Goal: Task Accomplishment & Management: Manage account settings

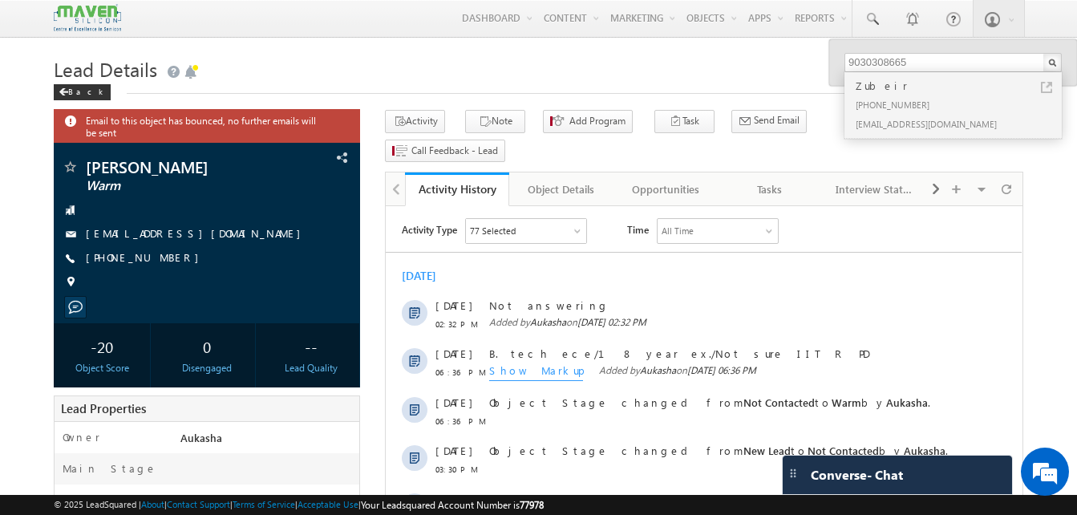
drag, startPoint x: 0, startPoint y: 0, endPoint x: 335, endPoint y: 53, distance: 338.7
click at [335, 53] on h1 "Lead Details" at bounding box center [539, 67] width 970 height 31
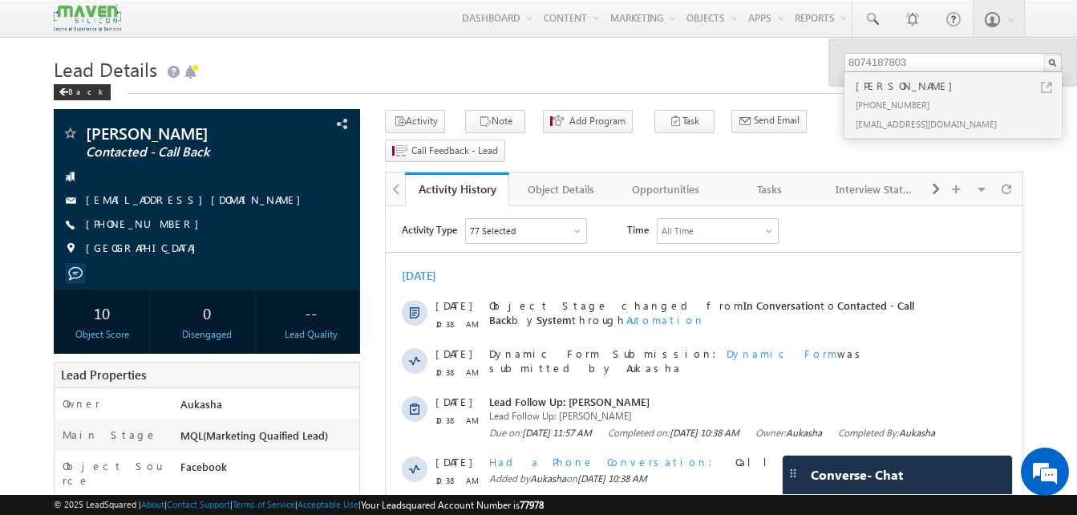
click at [588, 58] on h1 "Lead Details" at bounding box center [539, 67] width 970 height 31
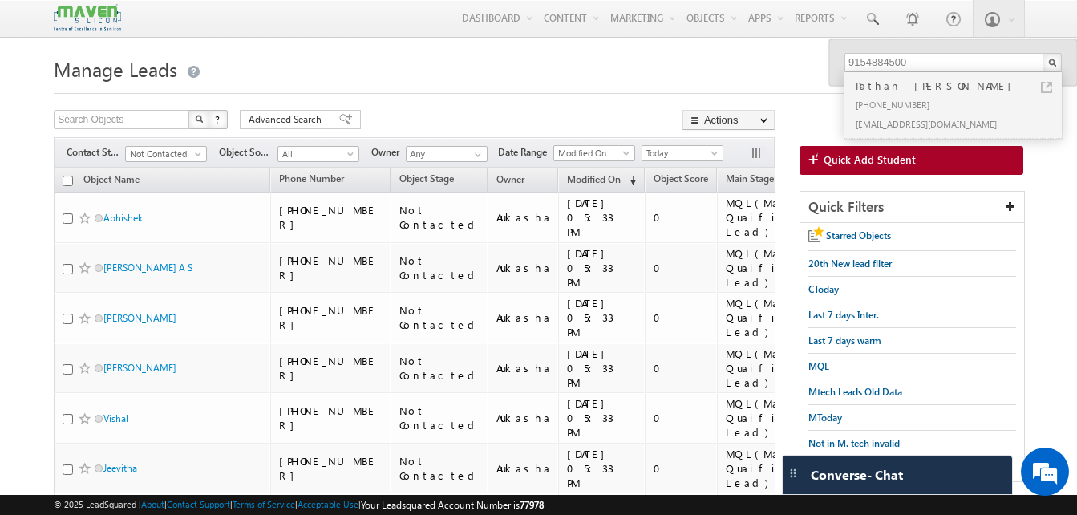
click at [395, 91] on div at bounding box center [539, 88] width 970 height 10
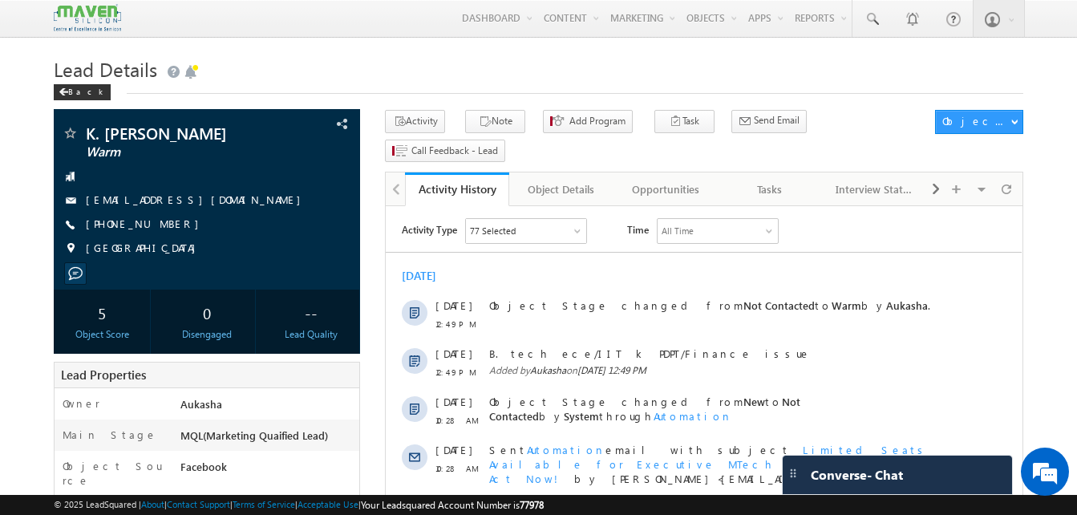
click at [515, 59] on h1 "Lead Details" at bounding box center [539, 67] width 970 height 31
click at [479, 127] on icon "button" at bounding box center [485, 122] width 13 height 15
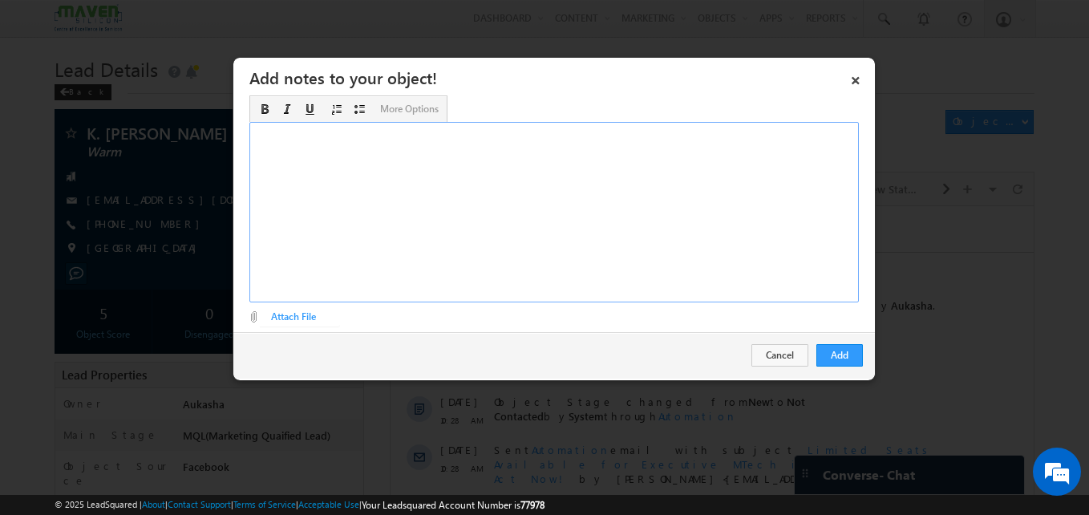
click at [525, 177] on div "Rich Text Editor, Description-inline-editor-div" at bounding box center [554, 212] width 610 height 181
click at [855, 354] on button "Add" at bounding box center [840, 355] width 47 height 22
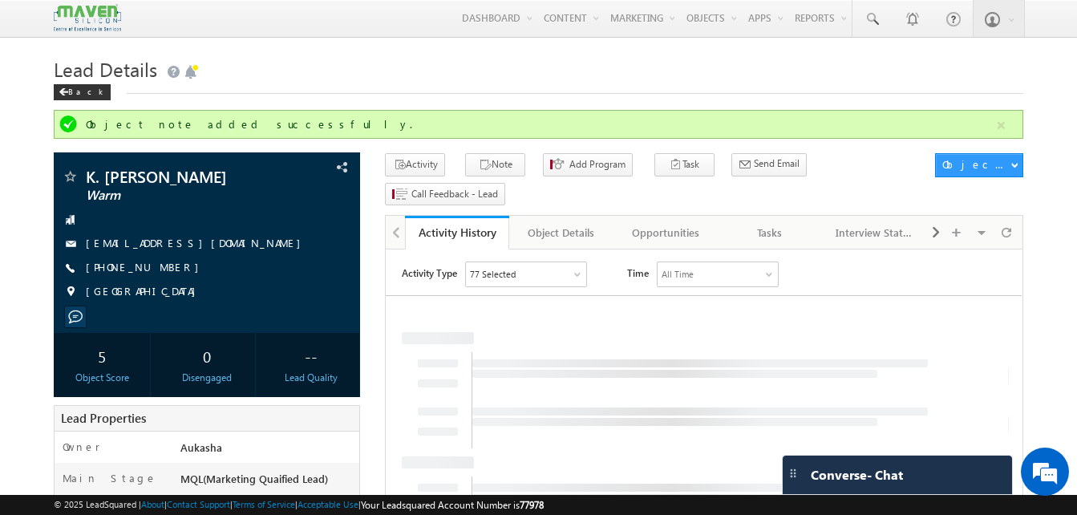
click at [540, 102] on div "Lead Details Back" at bounding box center [539, 81] width 970 height 58
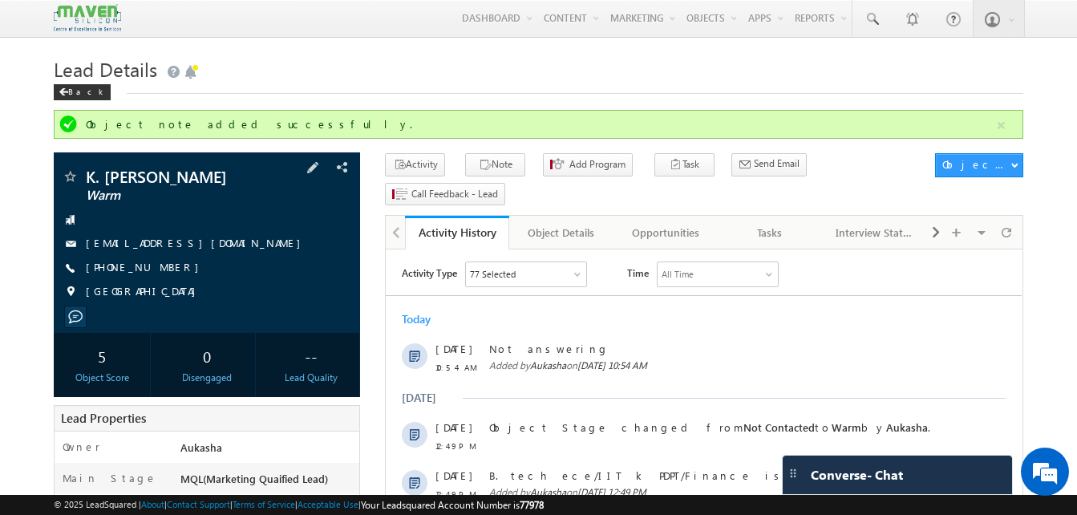
drag, startPoint x: 173, startPoint y: 270, endPoint x: 164, endPoint y: 271, distance: 9.8
click at [164, 271] on div "+91-8688548620" at bounding box center [207, 268] width 290 height 16
copy div "+91-8688548620"
drag, startPoint x: 249, startPoint y: 177, endPoint x: 122, endPoint y: 164, distance: 128.3
click at [122, 164] on div "K. Manohar Manohar Warm kannababy167@gmail.com India" at bounding box center [207, 242] width 306 height 181
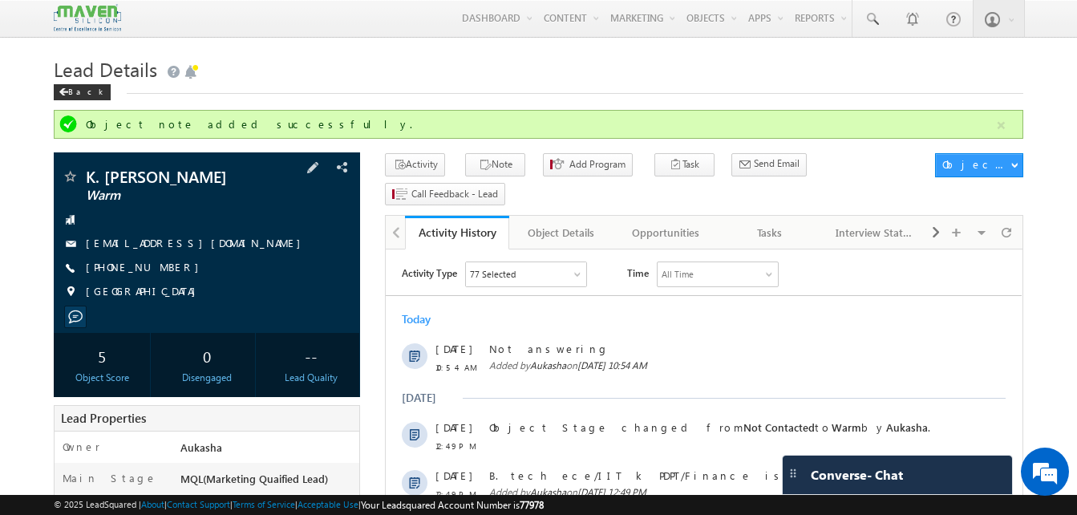
copy div "K. Manohar Manohar"
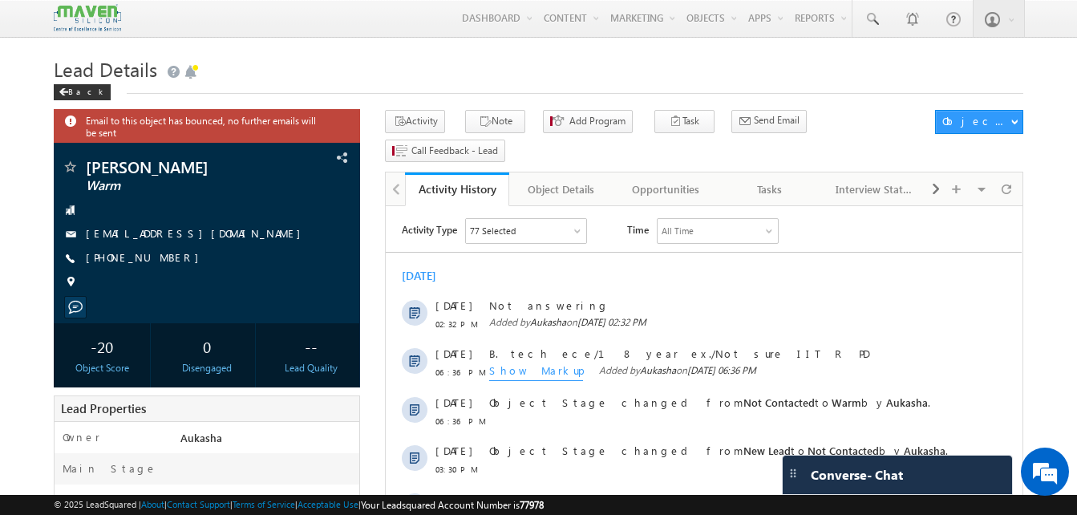
drag, startPoint x: 176, startPoint y: 263, endPoint x: 162, endPoint y: 257, distance: 15.8
click at [162, 257] on div "[PHONE_NUMBER]" at bounding box center [207, 258] width 290 height 16
copy div "+91-6362284059"
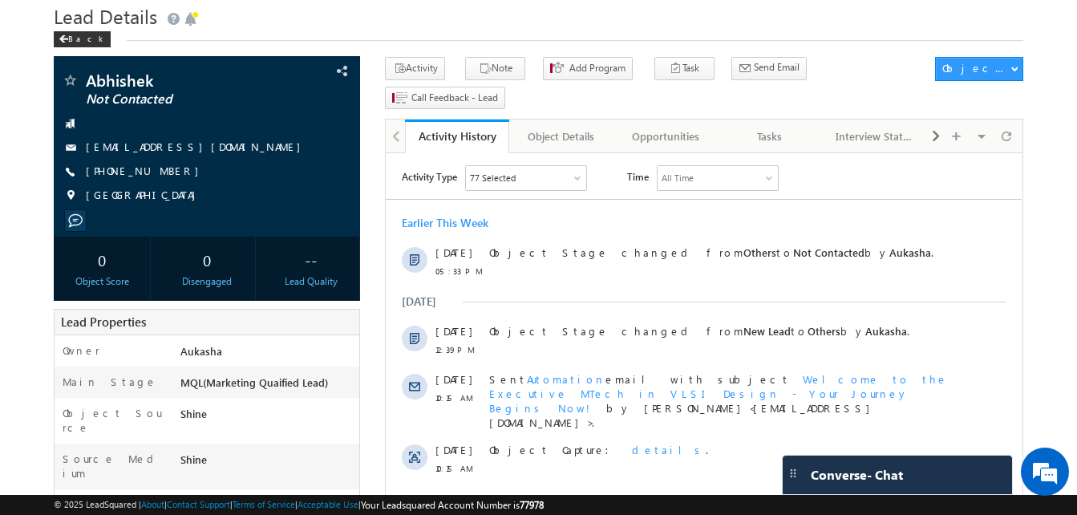
scroll to position [38, 0]
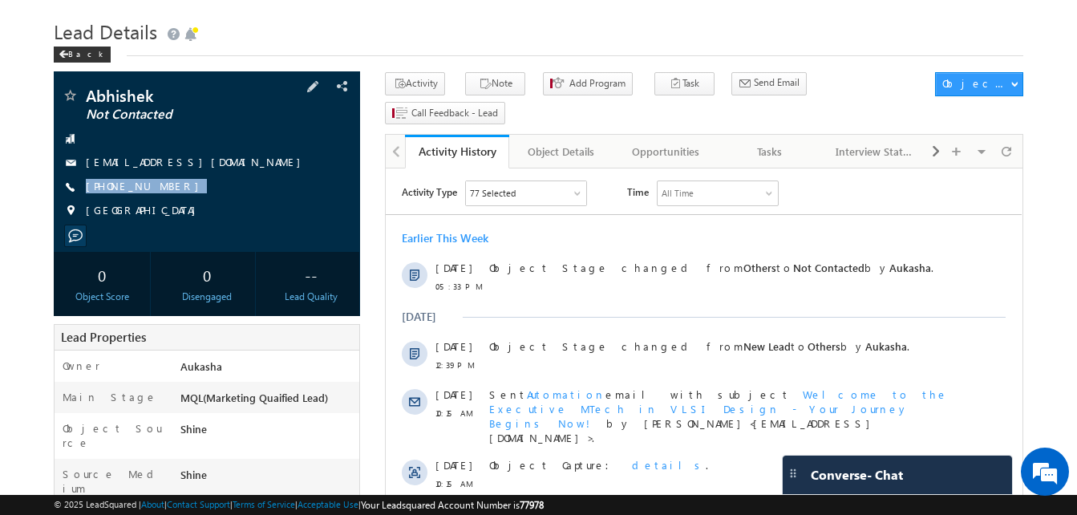
drag, startPoint x: 181, startPoint y: 196, endPoint x: 167, endPoint y: 188, distance: 15.8
click at [167, 188] on div "Abhishek Not Contacted [EMAIL_ADDRESS][DOMAIN_NAME] [PHONE_NUMBER] [GEOGRAPHIC_…" at bounding box center [207, 157] width 290 height 140
copy div "[PHONE_NUMBER]"
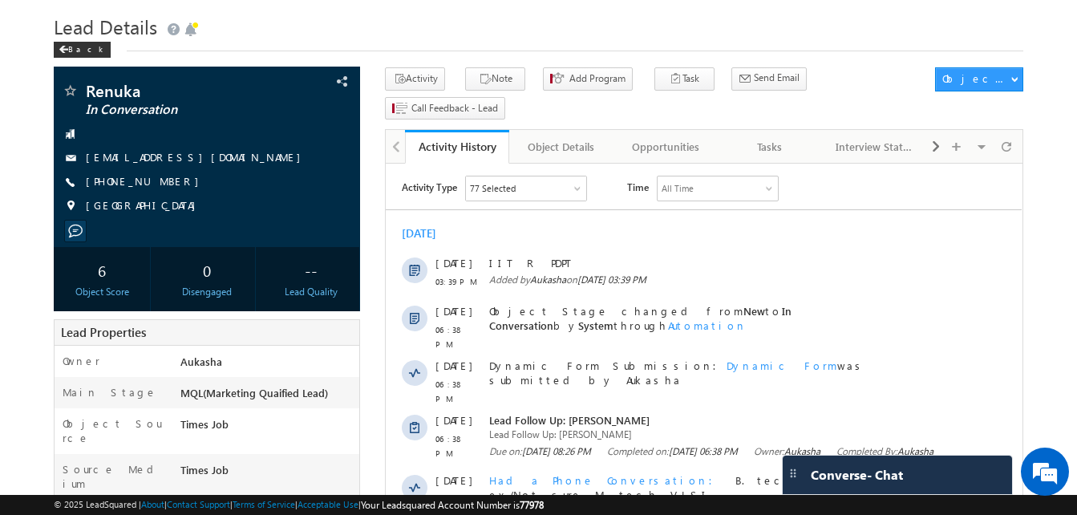
click at [304, 43] on div "Back" at bounding box center [539, 46] width 970 height 10
click at [367, 37] on h1 "Lead Details" at bounding box center [539, 25] width 970 height 31
